Goal: Find specific fact: Find specific fact

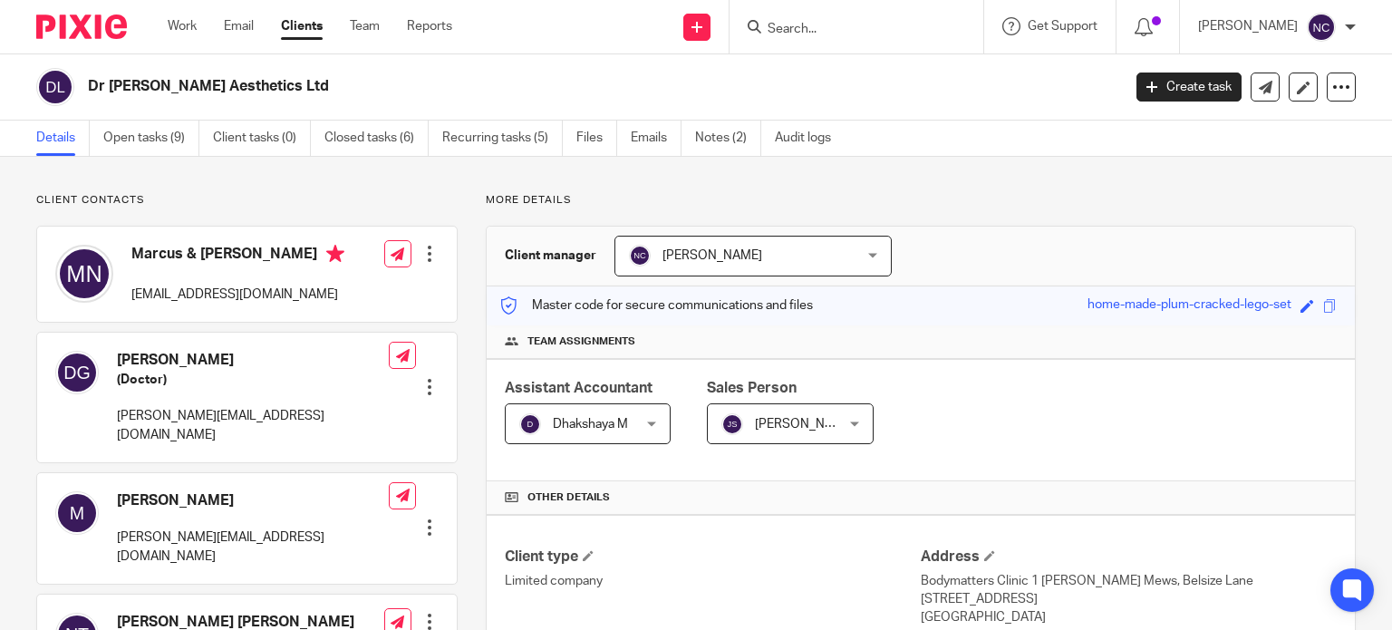
click at [823, 26] on input "Search" at bounding box center [847, 30] width 163 height 16
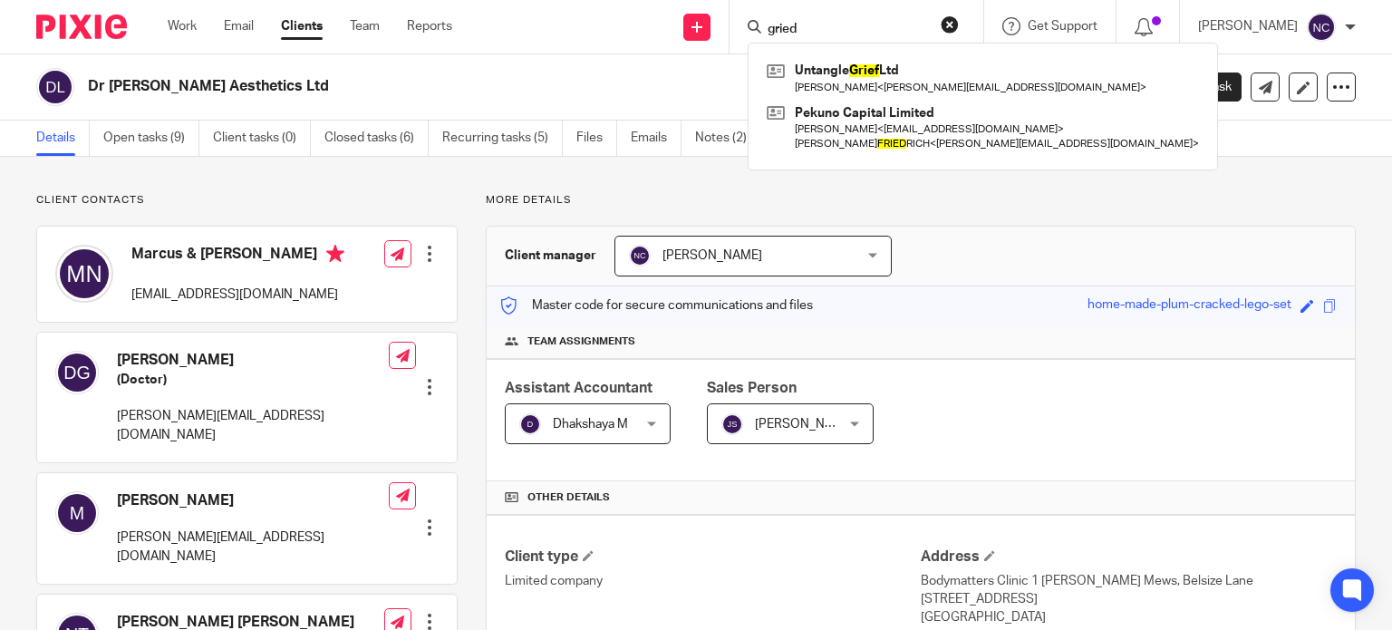
type input "gried"
click button "submit" at bounding box center [0, 0] width 0 height 0
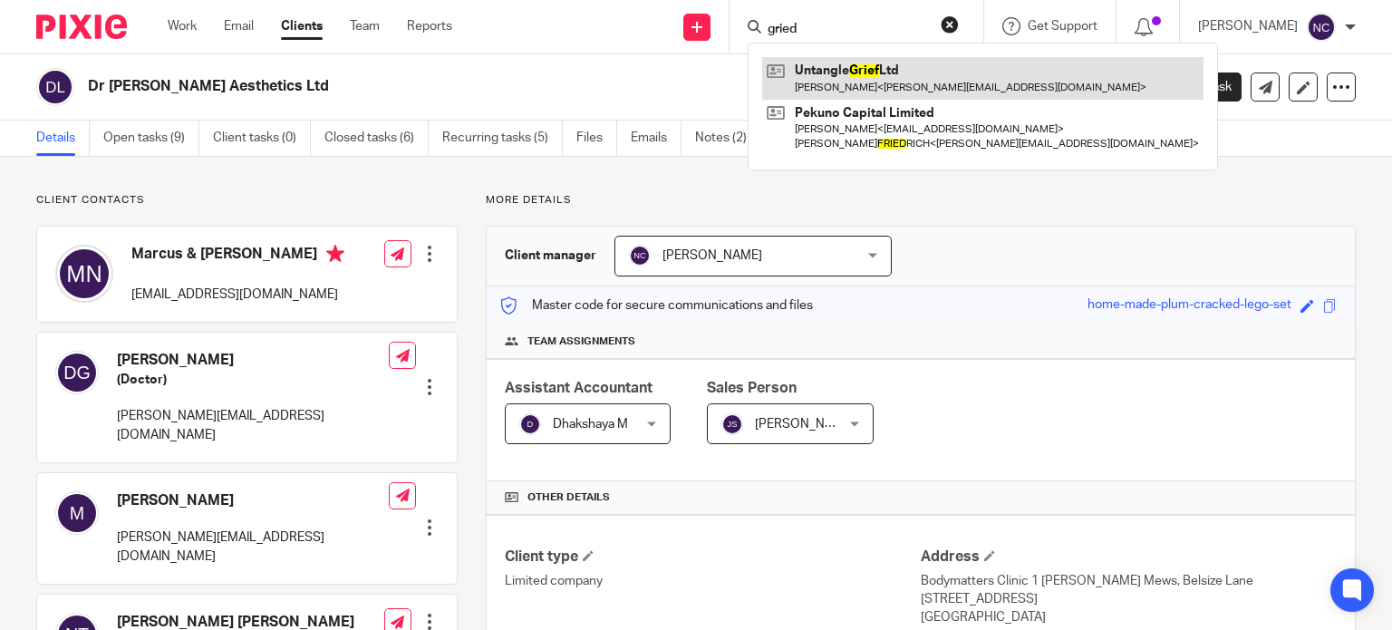
click at [852, 77] on link at bounding box center [982, 78] width 441 height 42
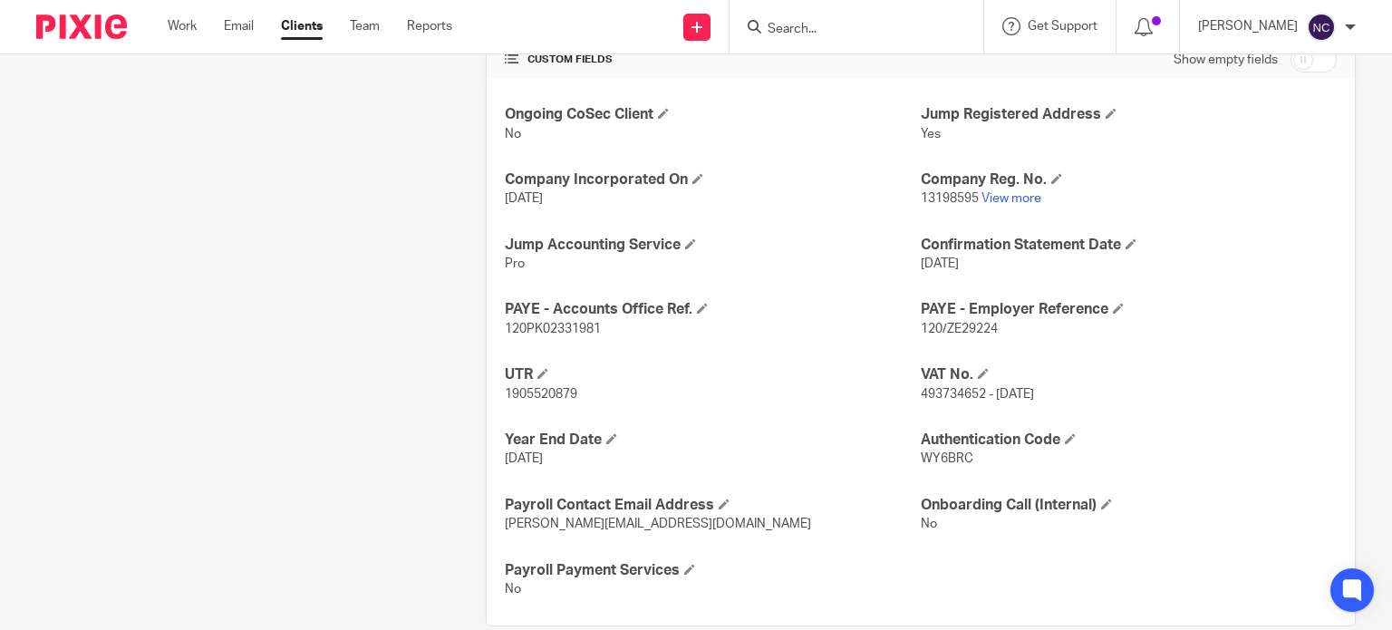
scroll to position [609, 0]
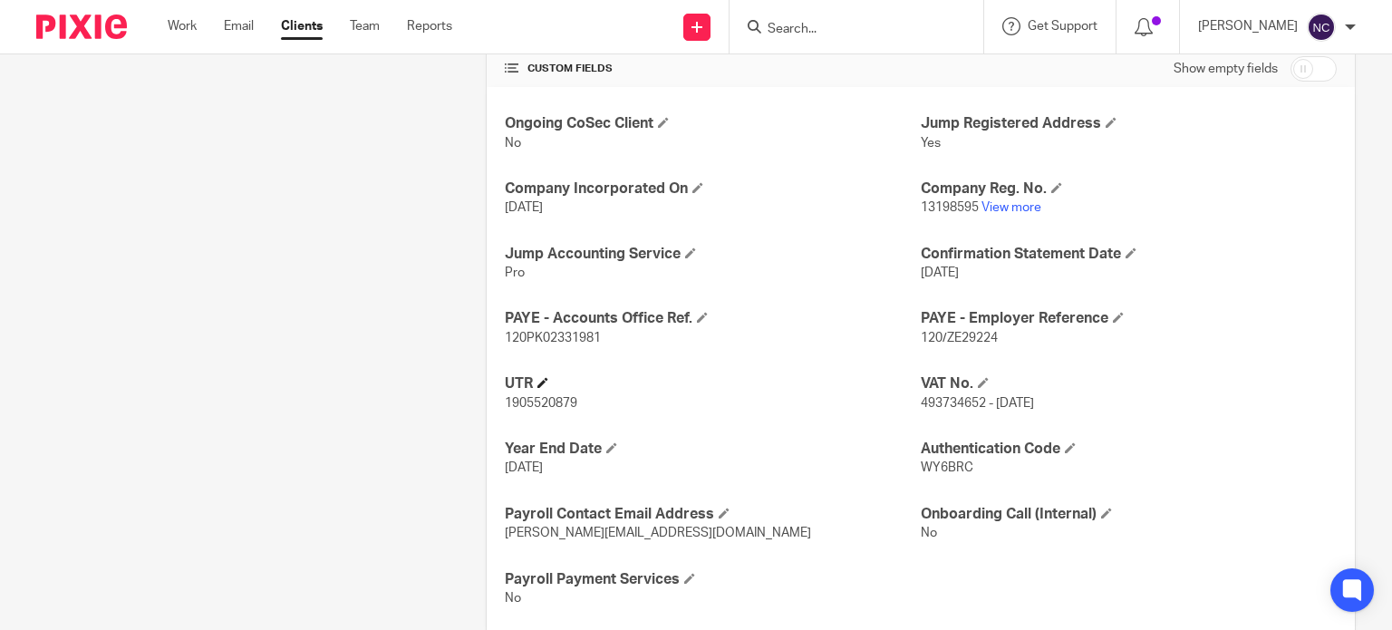
drag, startPoint x: 1035, startPoint y: 405, endPoint x: 902, endPoint y: 390, distance: 133.2
click at [902, 390] on div "Ongoing CoSec Client No Jump Registered Address Yes Company Incorporated On 12 …" at bounding box center [921, 360] width 868 height 547
click at [920, 374] on h4 "VAT No." at bounding box center [1128, 383] width 416 height 19
drag, startPoint x: 912, startPoint y: 375, endPoint x: 1070, endPoint y: 412, distance: 162.0
click at [1069, 408] on div "VAT No. 493734652 - Feb 2025" at bounding box center [1128, 393] width 416 height 38
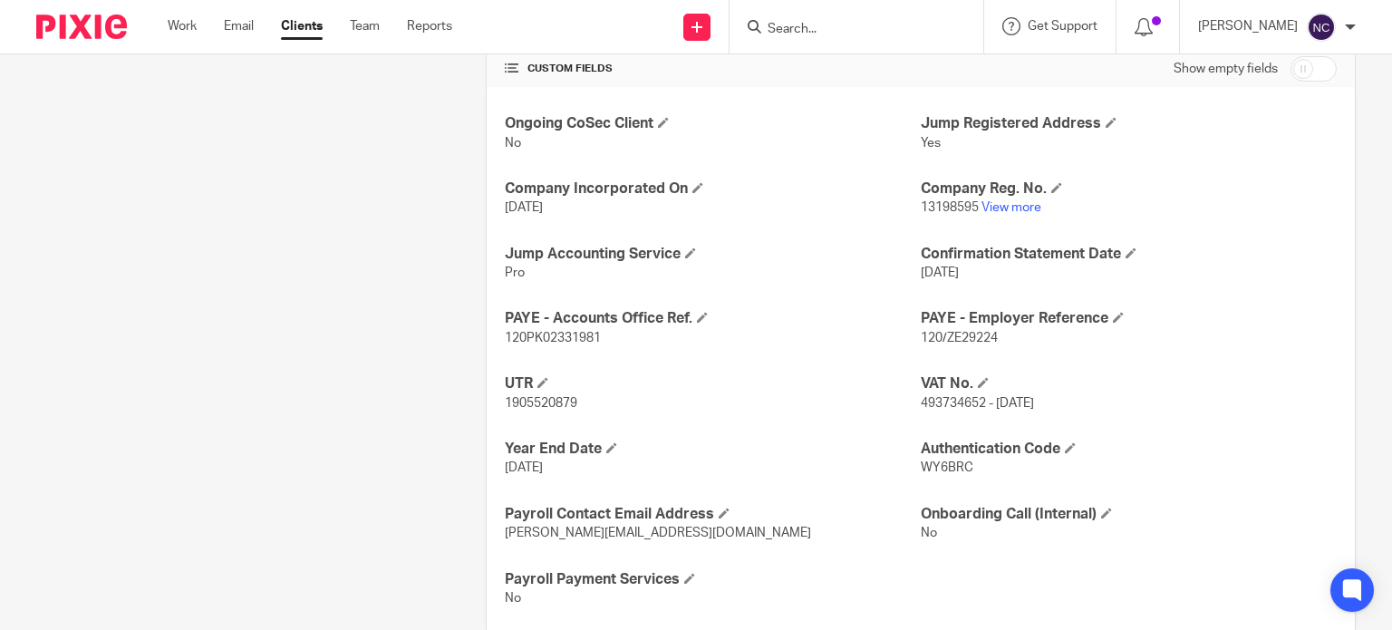
copy div "VAT No. 493734652 - Feb 2025"
